Goal: Transaction & Acquisition: Download file/media

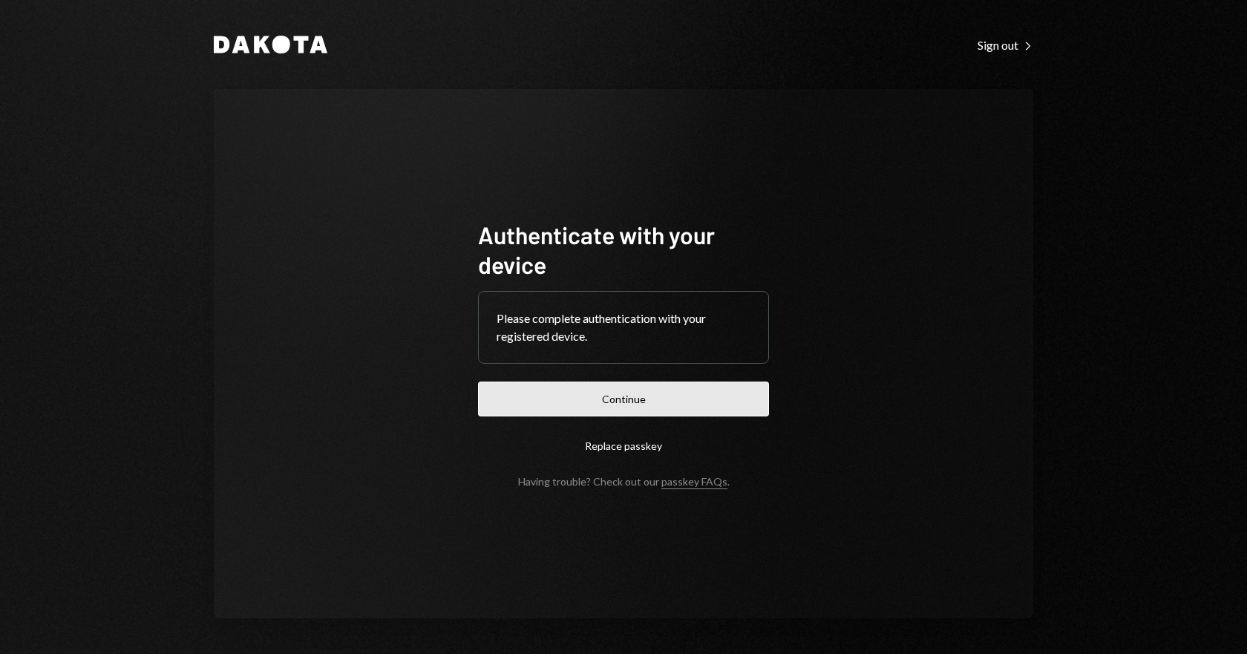
click at [647, 406] on button "Continue" at bounding box center [623, 398] width 291 height 35
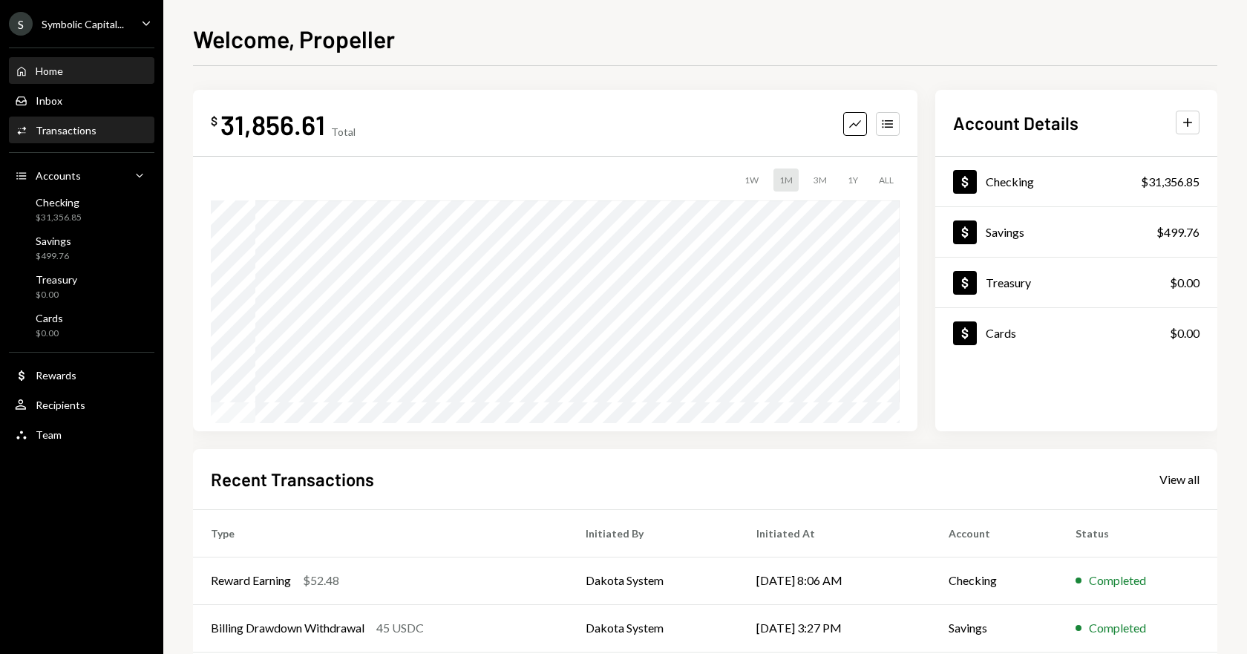
click at [54, 132] on div "Transactions" at bounding box center [66, 130] width 61 height 13
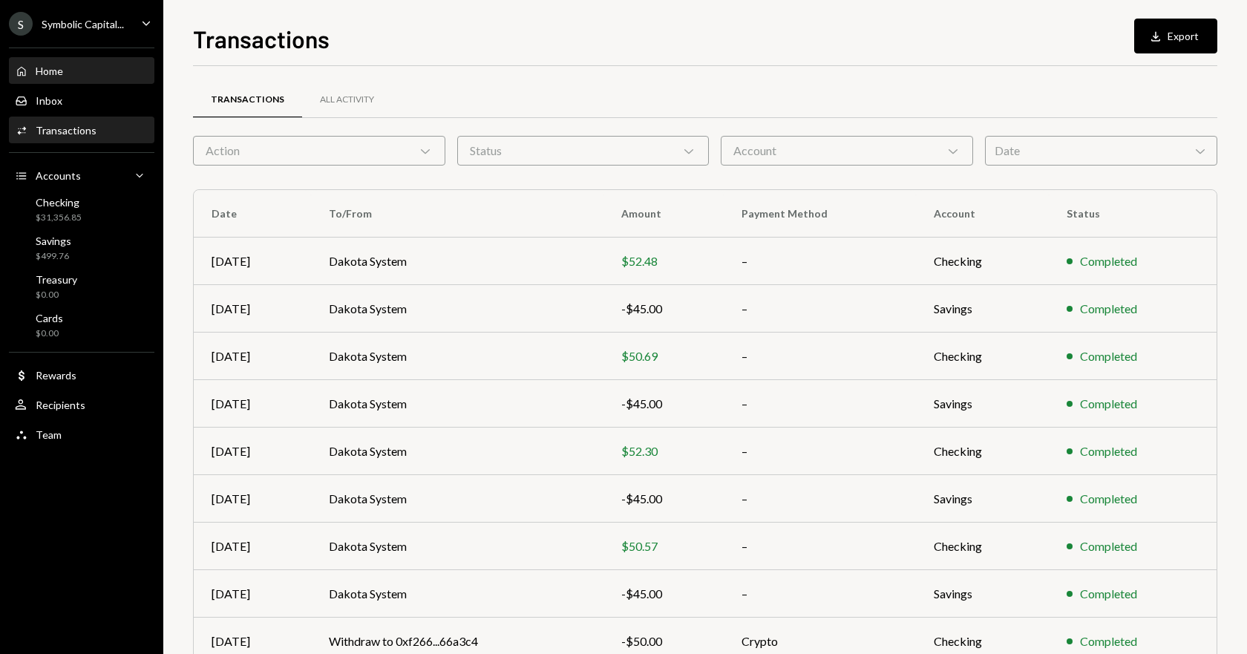
click at [54, 75] on div "Home" at bounding box center [49, 71] width 27 height 13
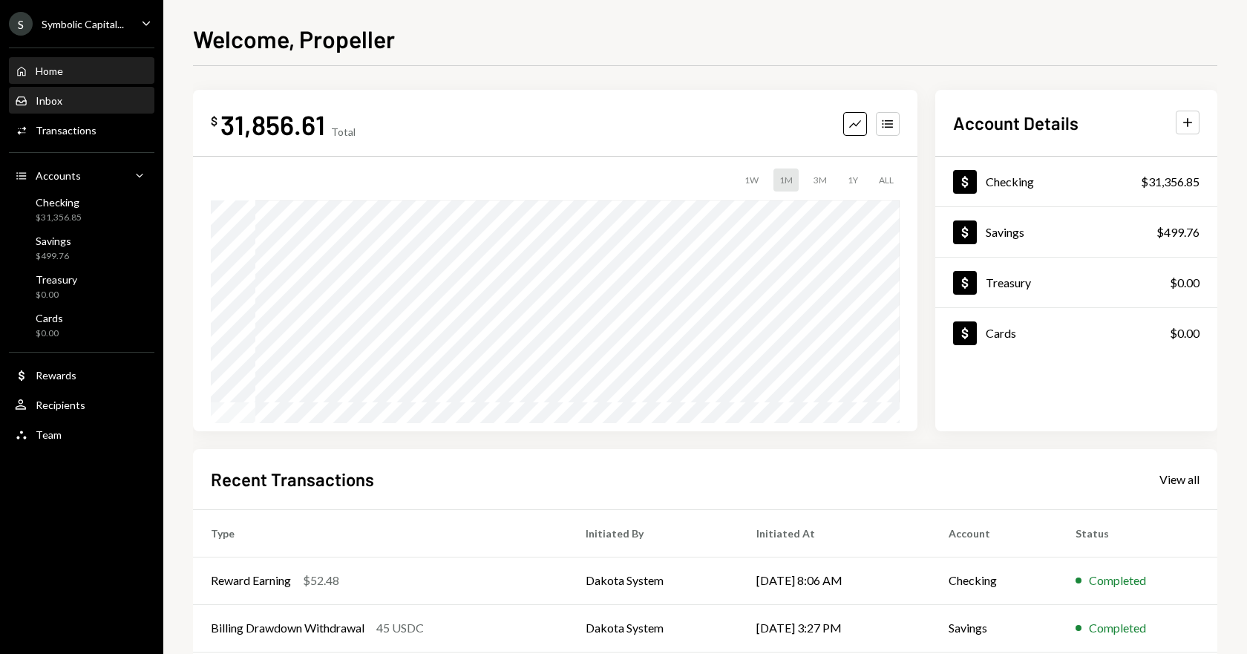
click at [53, 106] on div "Inbox" at bounding box center [49, 100] width 27 height 13
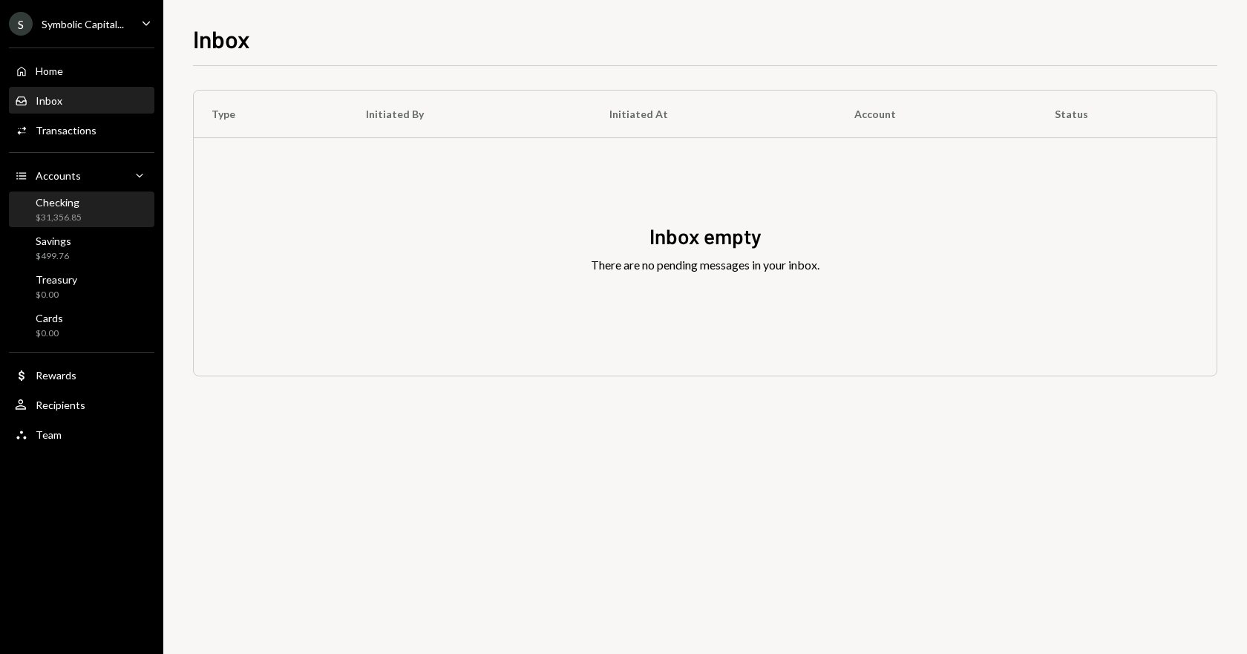
click at [70, 208] on div "Checking" at bounding box center [59, 202] width 46 height 13
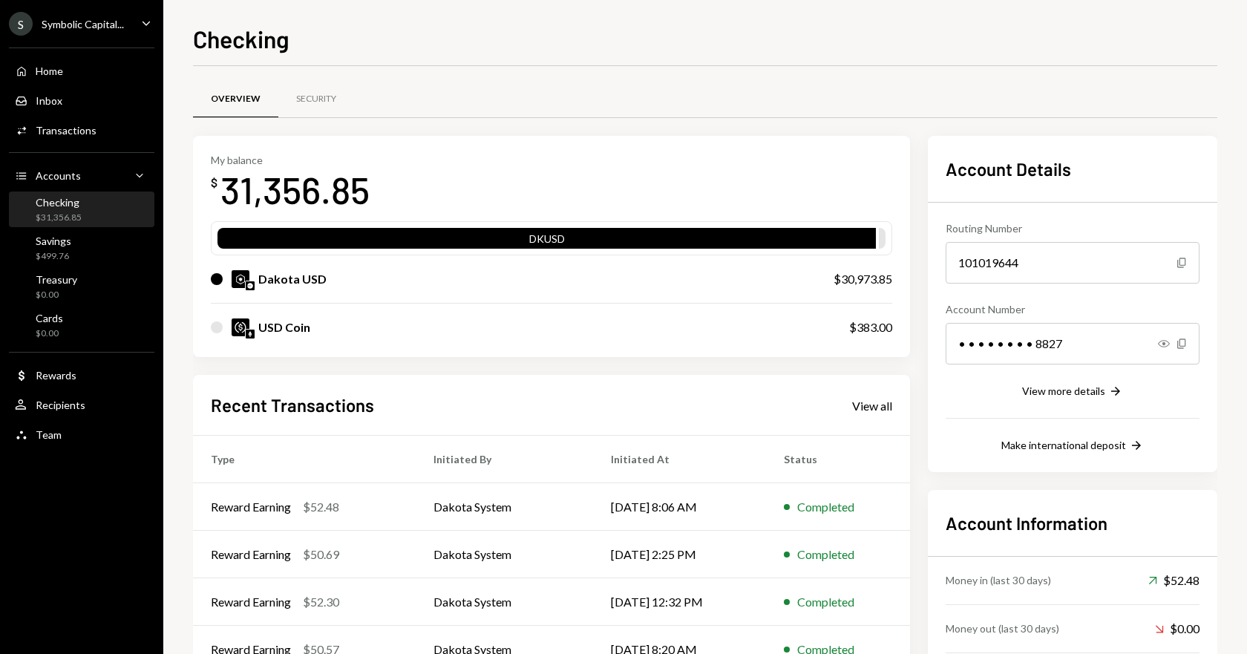
click at [881, 390] on div "Recent Transactions View all Type Initiated By Initiated At Status Reward Earni…" at bounding box center [551, 548] width 717 height 346
click at [866, 415] on div "Recent Transactions View all" at bounding box center [551, 405] width 681 height 24
click at [866, 409] on div "View all" at bounding box center [872, 406] width 40 height 15
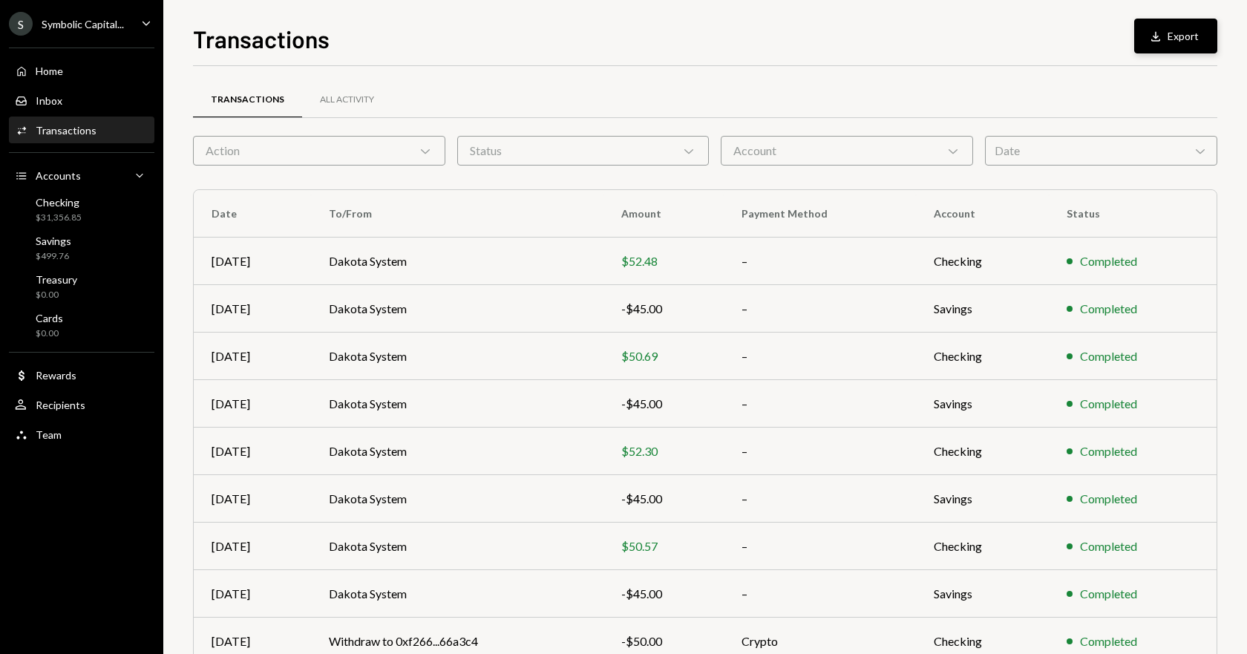
click at [1173, 37] on button "Download Export" at bounding box center [1175, 36] width 83 height 35
click at [71, 76] on div "Home Home" at bounding box center [82, 71] width 134 height 13
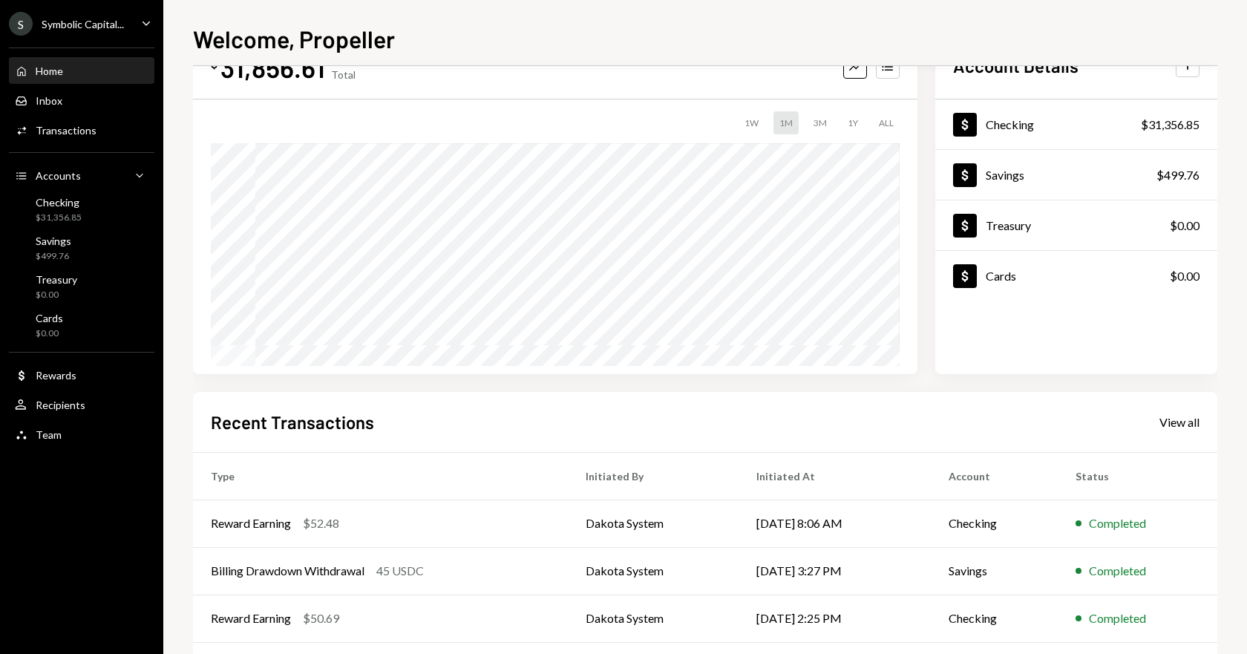
scroll to position [170, 0]
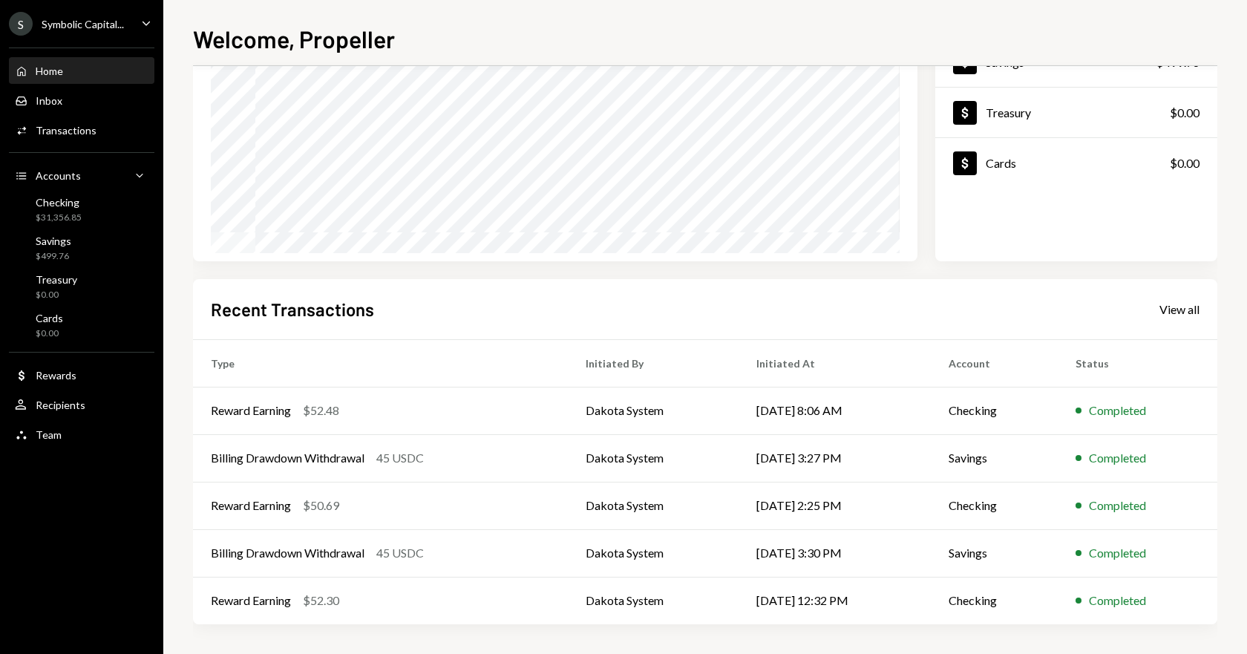
click at [116, 37] on ul "S Symbolic Capital... Caret Down Home Home Inbox Inbox Activities Transactions …" at bounding box center [81, 225] width 163 height 450
click at [122, 27] on div "Symbolic Capital..." at bounding box center [83, 24] width 82 height 13
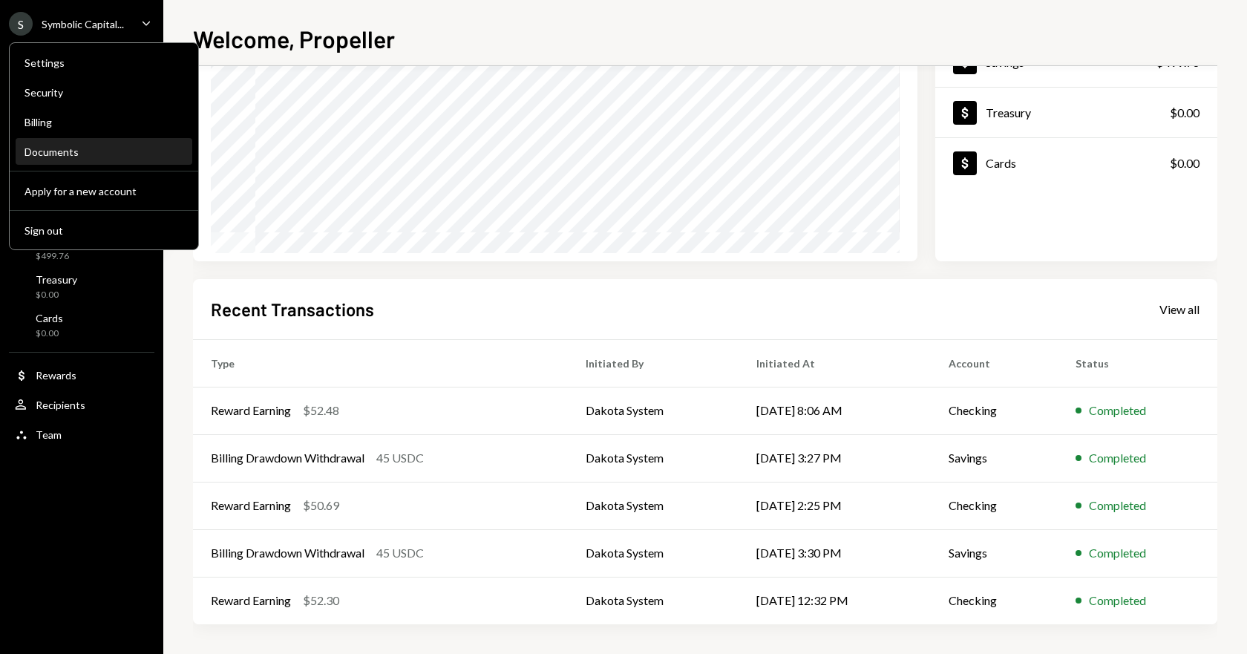
click at [48, 149] on div "Documents" at bounding box center [103, 151] width 159 height 13
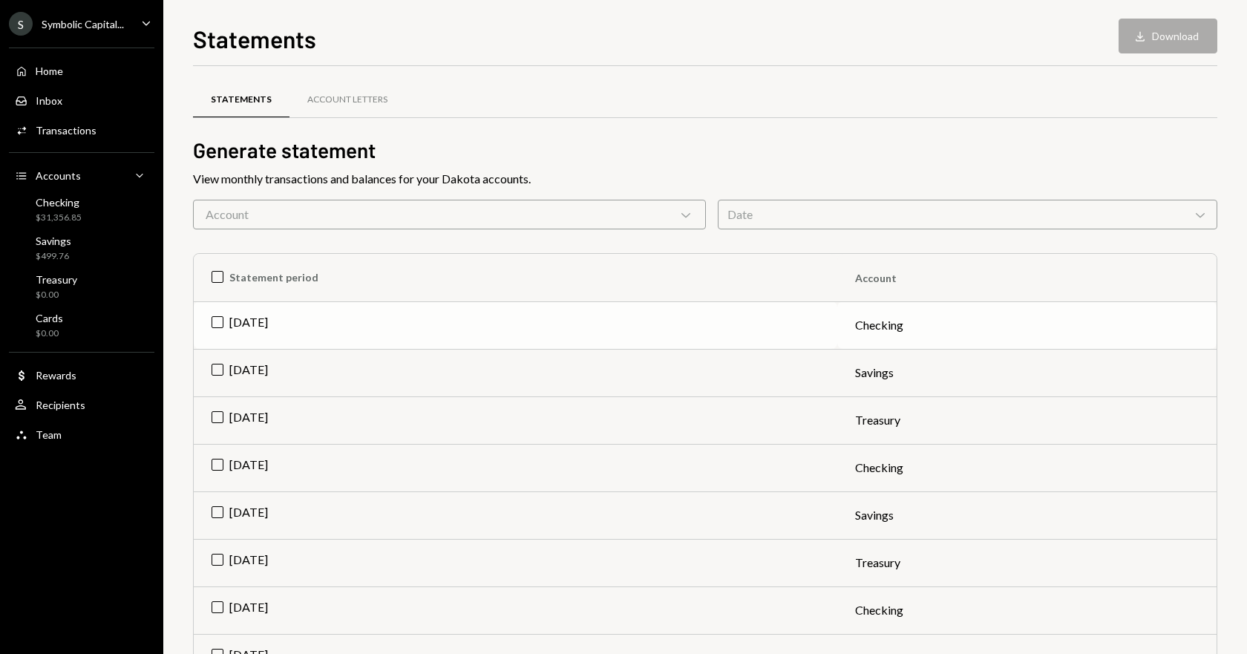
click at [217, 327] on td "[DATE]" at bounding box center [515, 324] width 643 height 47
drag, startPoint x: 213, startPoint y: 371, endPoint x: 217, endPoint y: 411, distance: 40.3
click at [213, 382] on td "[DATE]" at bounding box center [515, 372] width 643 height 47
click at [218, 419] on td "[DATE]" at bounding box center [515, 419] width 643 height 47
click at [1151, 44] on button "Download Download (3)" at bounding box center [1160, 36] width 113 height 35
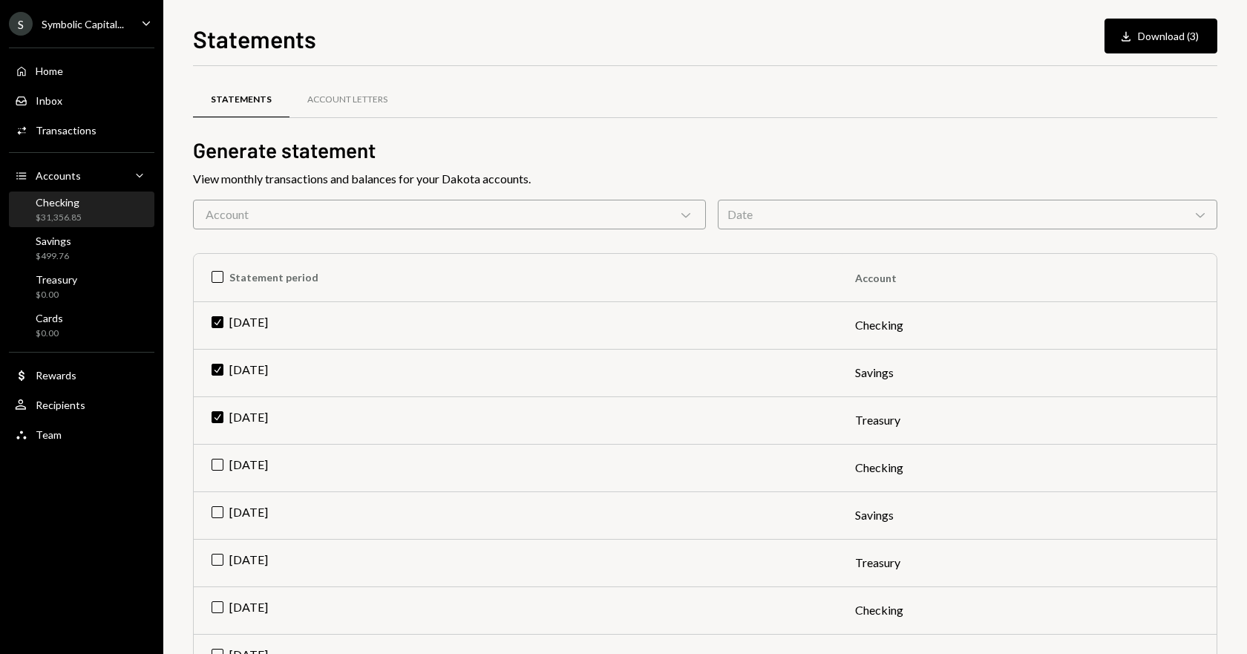
click at [91, 207] on div "Checking $31,356.85" at bounding box center [82, 210] width 134 height 28
